Goal: Find specific page/section

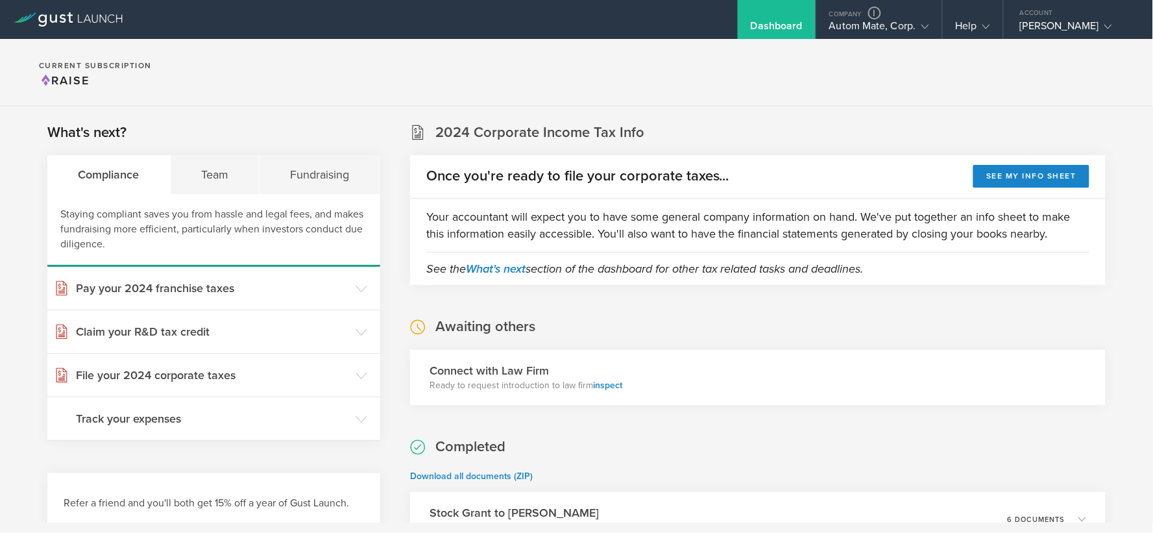
drag, startPoint x: 875, startPoint y: 21, endPoint x: 872, endPoint y: 35, distance: 14.5
click at [874, 21] on div "Autom Mate, Corp." at bounding box center [879, 28] width 100 height 19
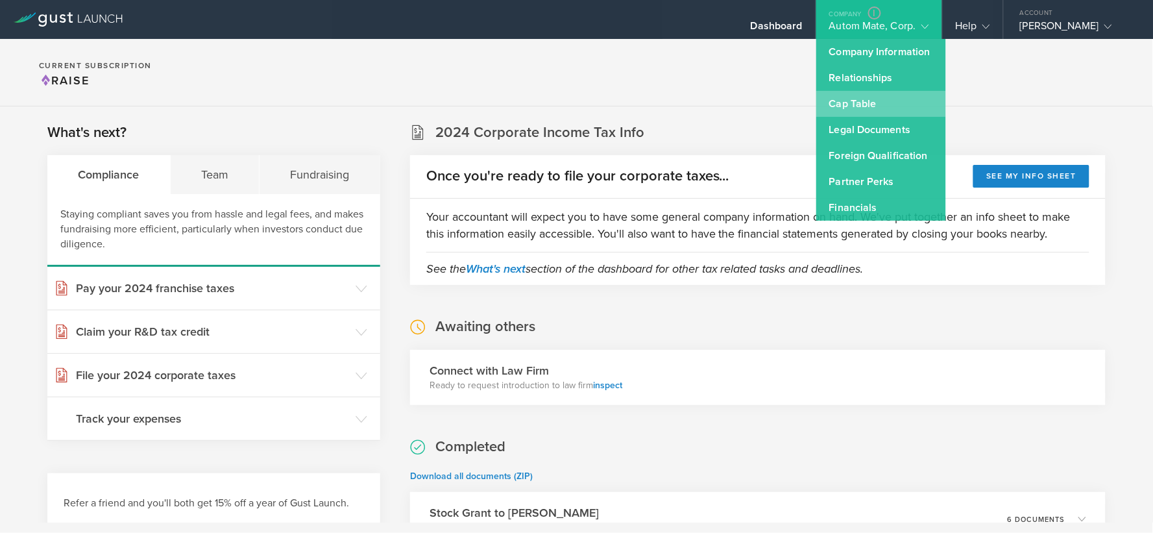
click at [866, 101] on link "Cap Table" at bounding box center [881, 104] width 130 height 26
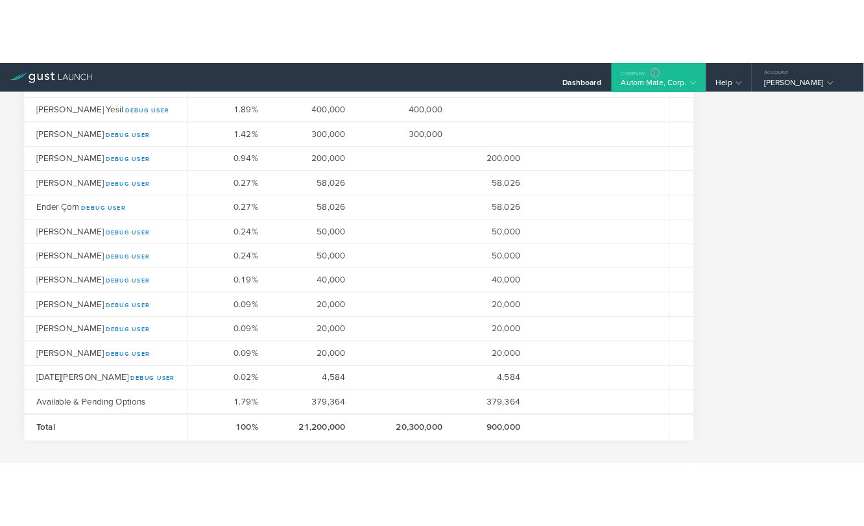
scroll to position [649, 0]
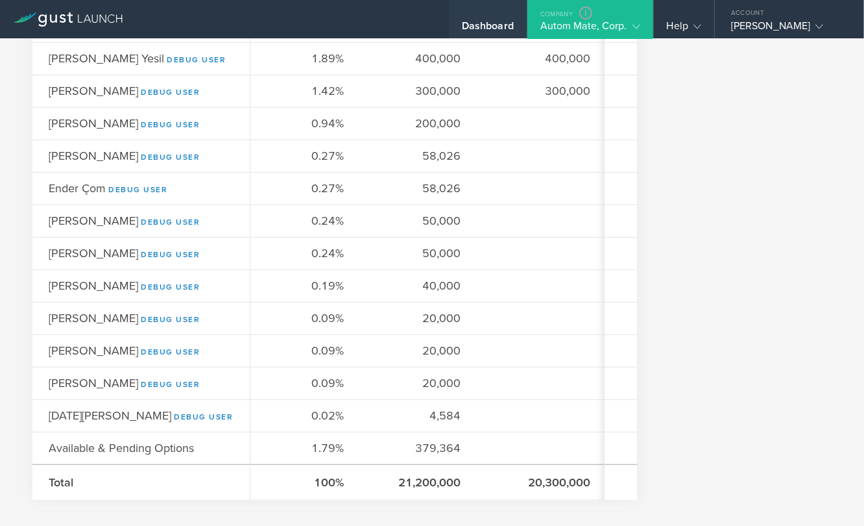
click at [504, 16] on div "Dashboard" at bounding box center [488, 19] width 78 height 39
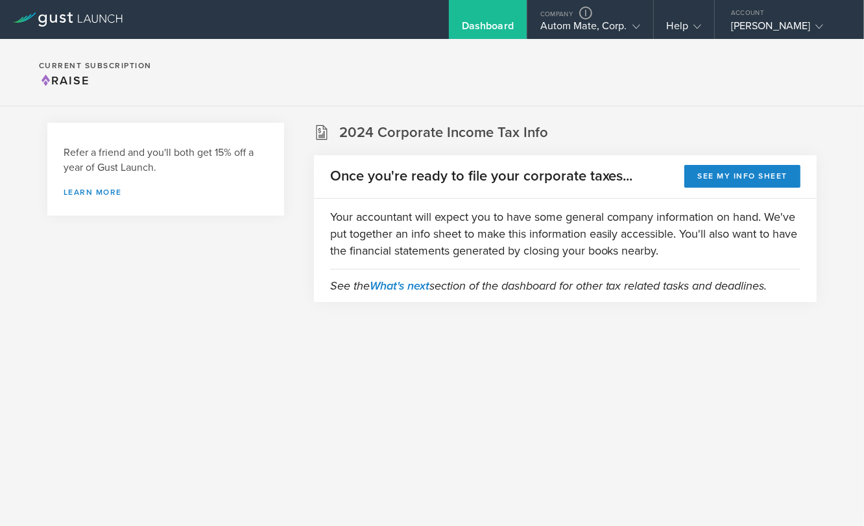
click at [511, 85] on section "Current Subscription Raise" at bounding box center [432, 72] width 864 height 67
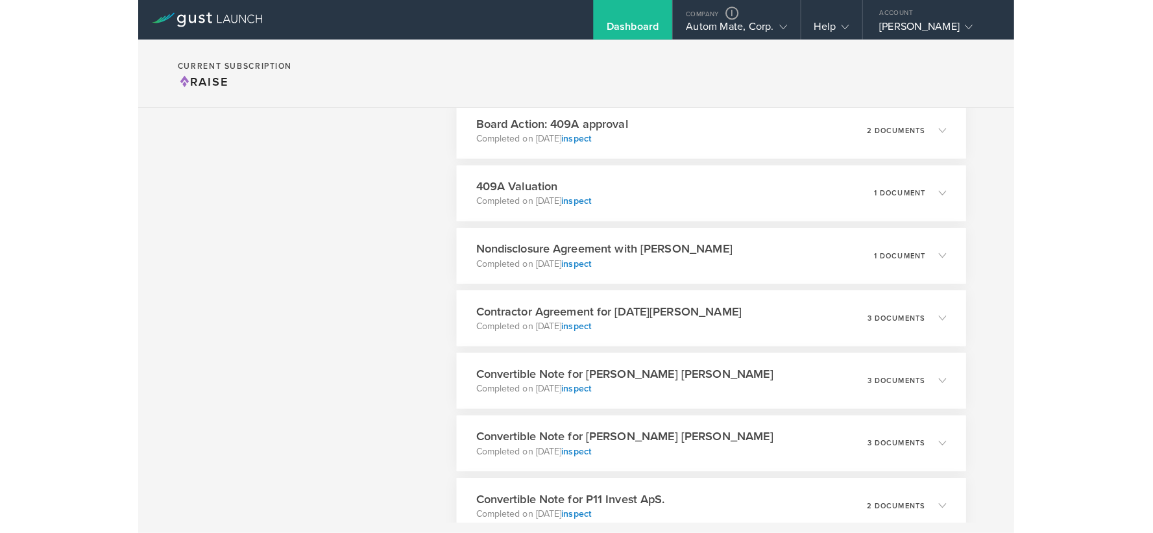
scroll to position [2565, 0]
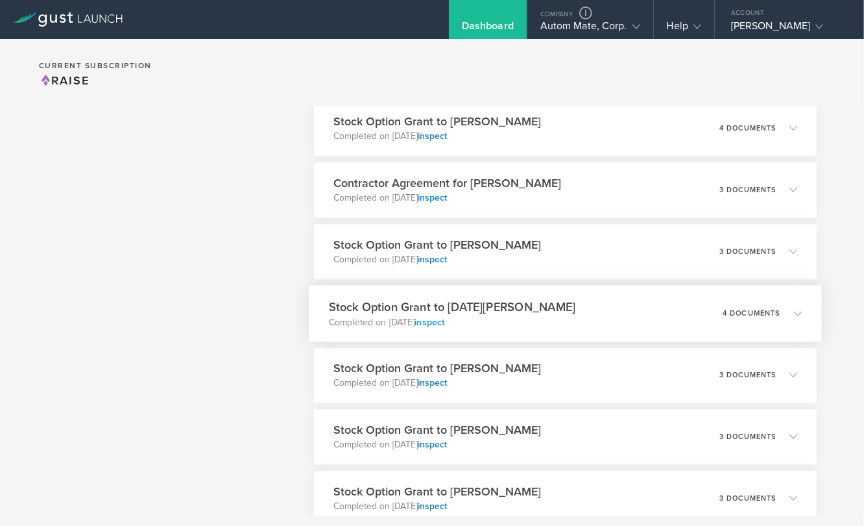
click at [444, 319] on link "inspect" at bounding box center [430, 320] width 30 height 11
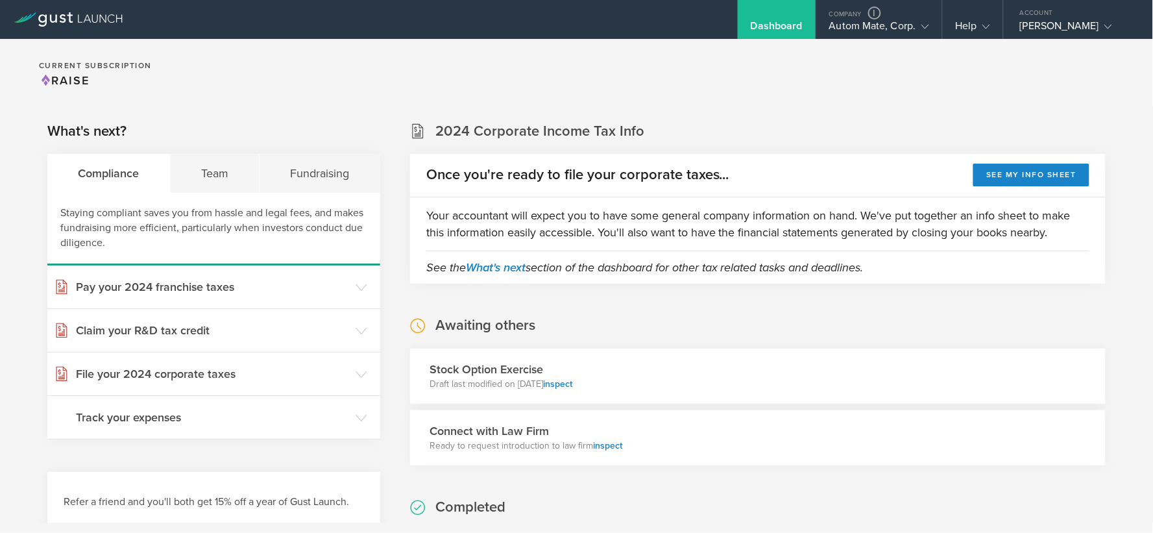
scroll to position [0, 0]
